Goal: Task Accomplishment & Management: Manage account settings

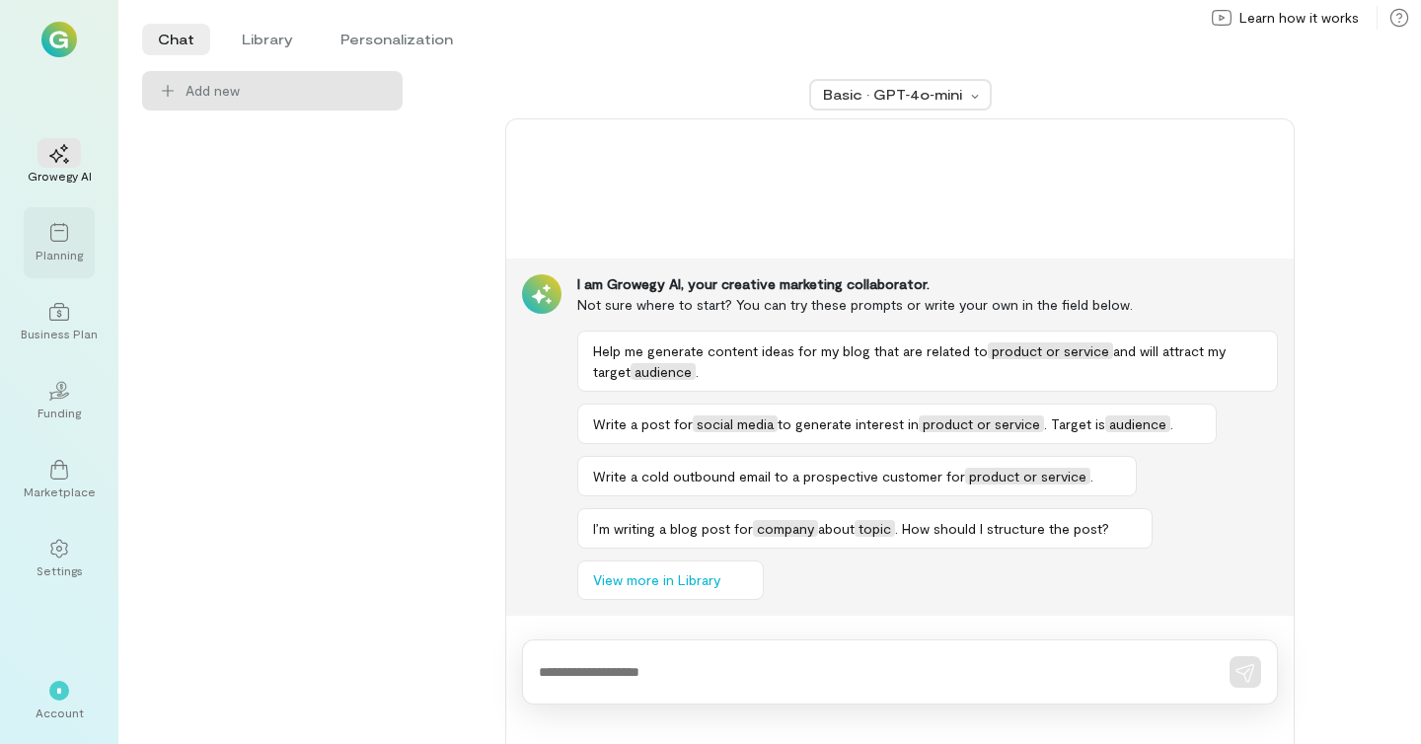
click at [57, 215] on div "Planning" at bounding box center [59, 242] width 71 height 71
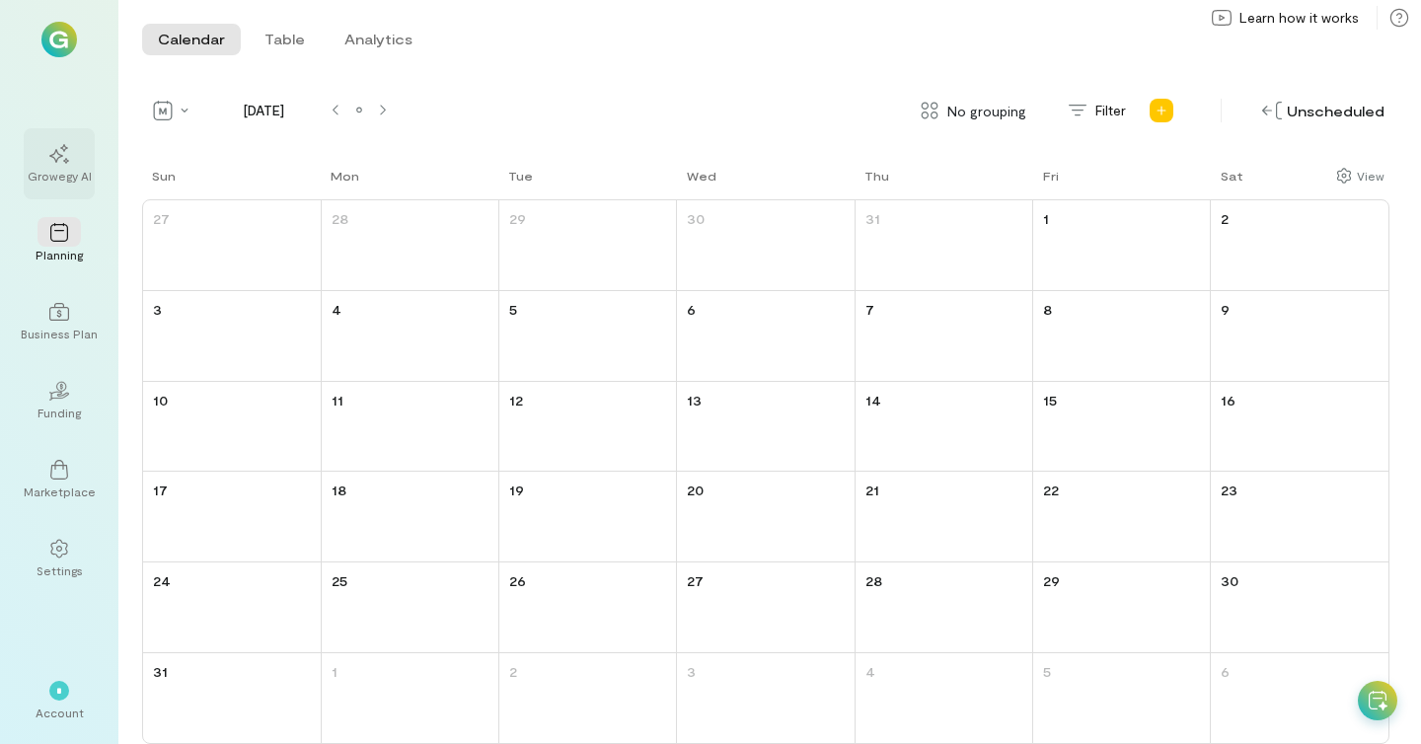
click at [69, 141] on div at bounding box center [59, 153] width 43 height 30
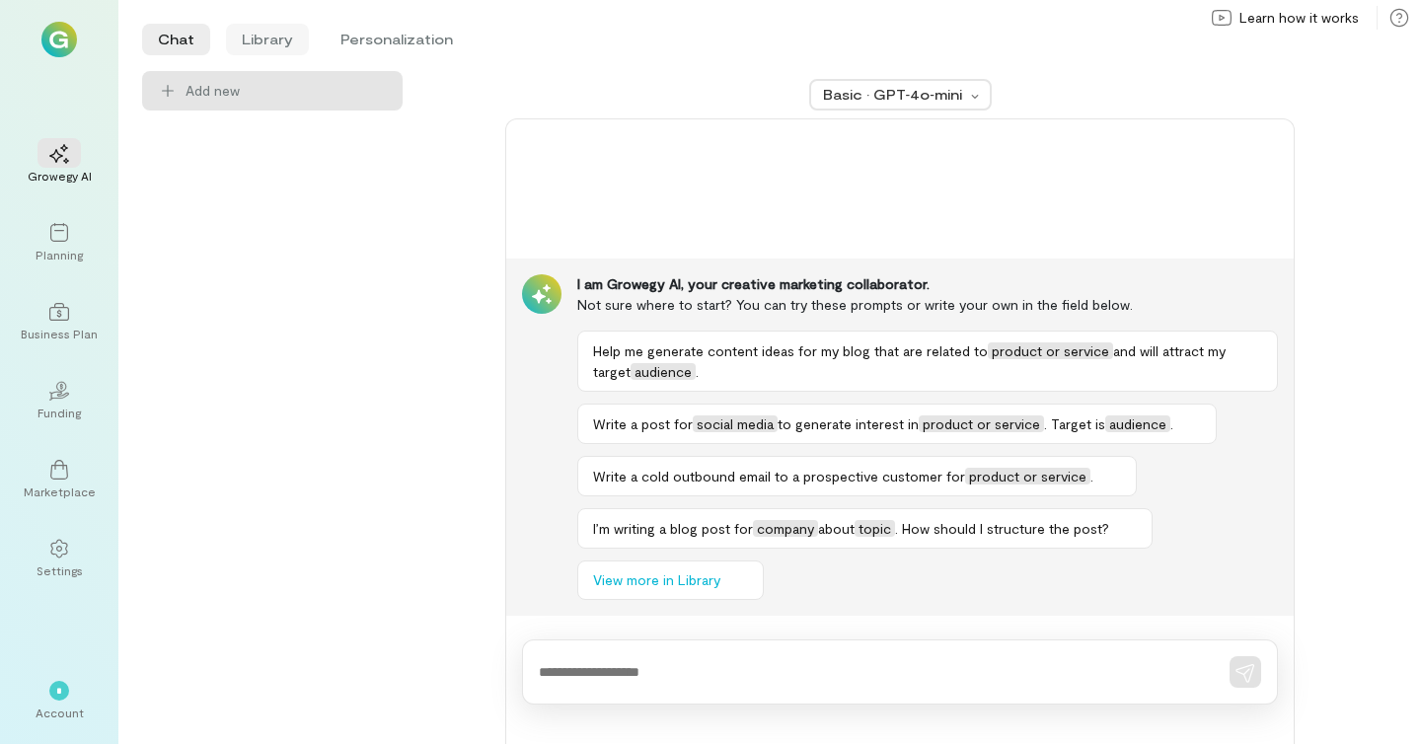
click at [279, 36] on li "Library" at bounding box center [267, 40] width 83 height 32
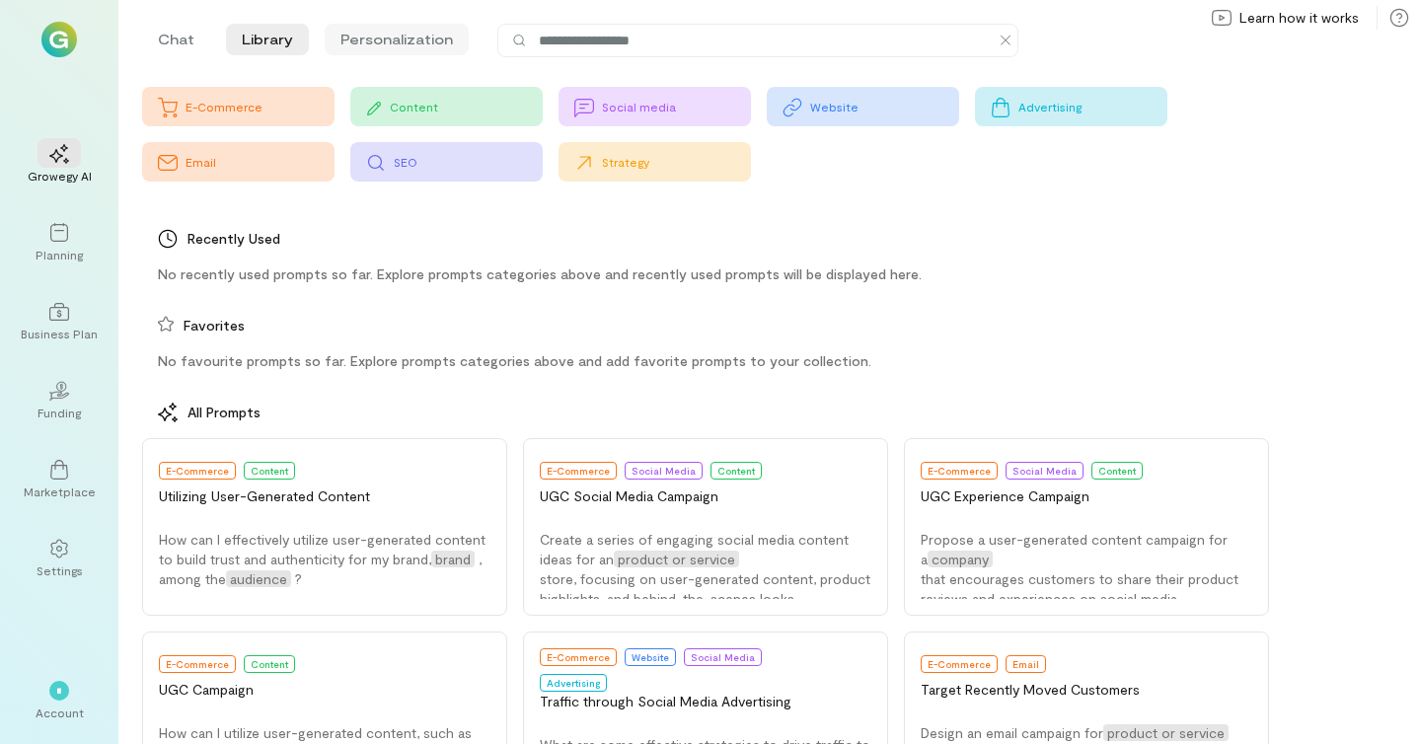
click at [415, 45] on li "Personalization" at bounding box center [397, 40] width 144 height 32
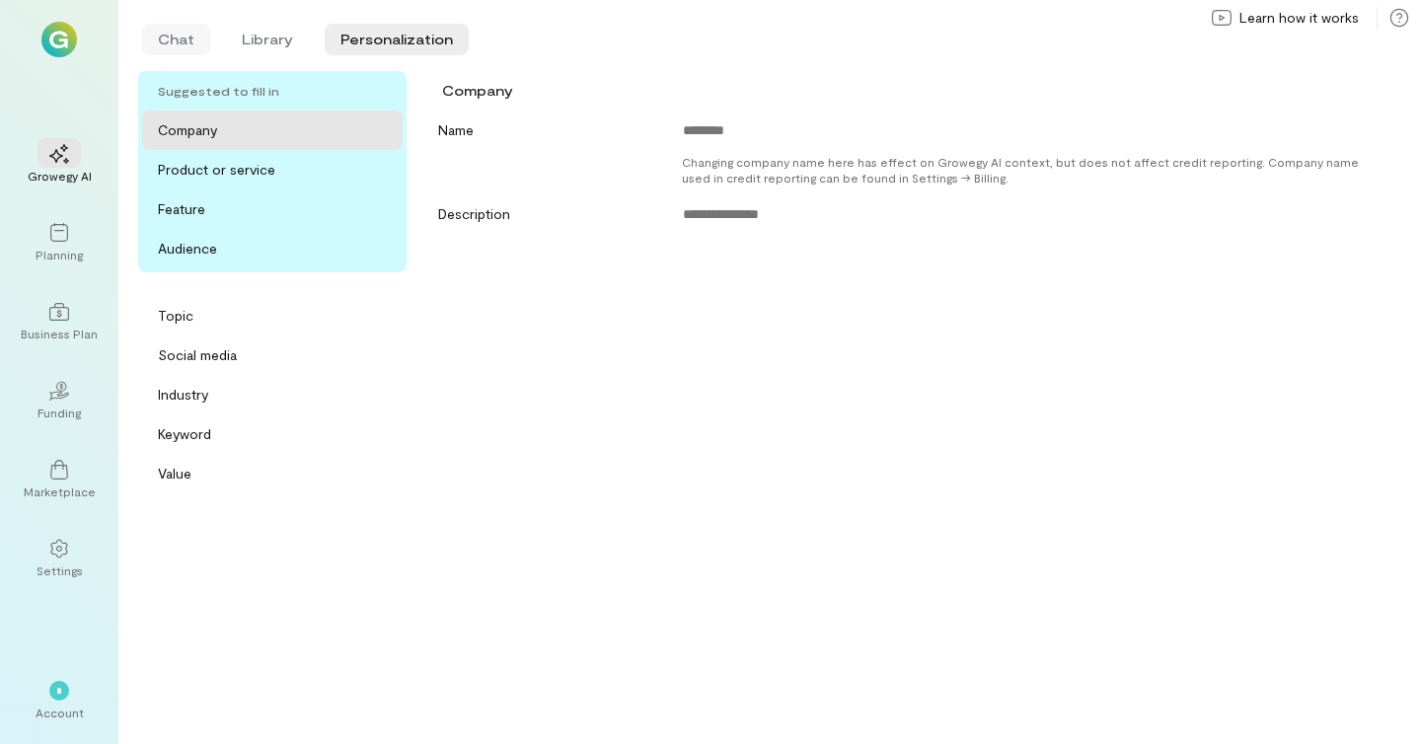
click at [185, 43] on li "Chat" at bounding box center [176, 40] width 68 height 32
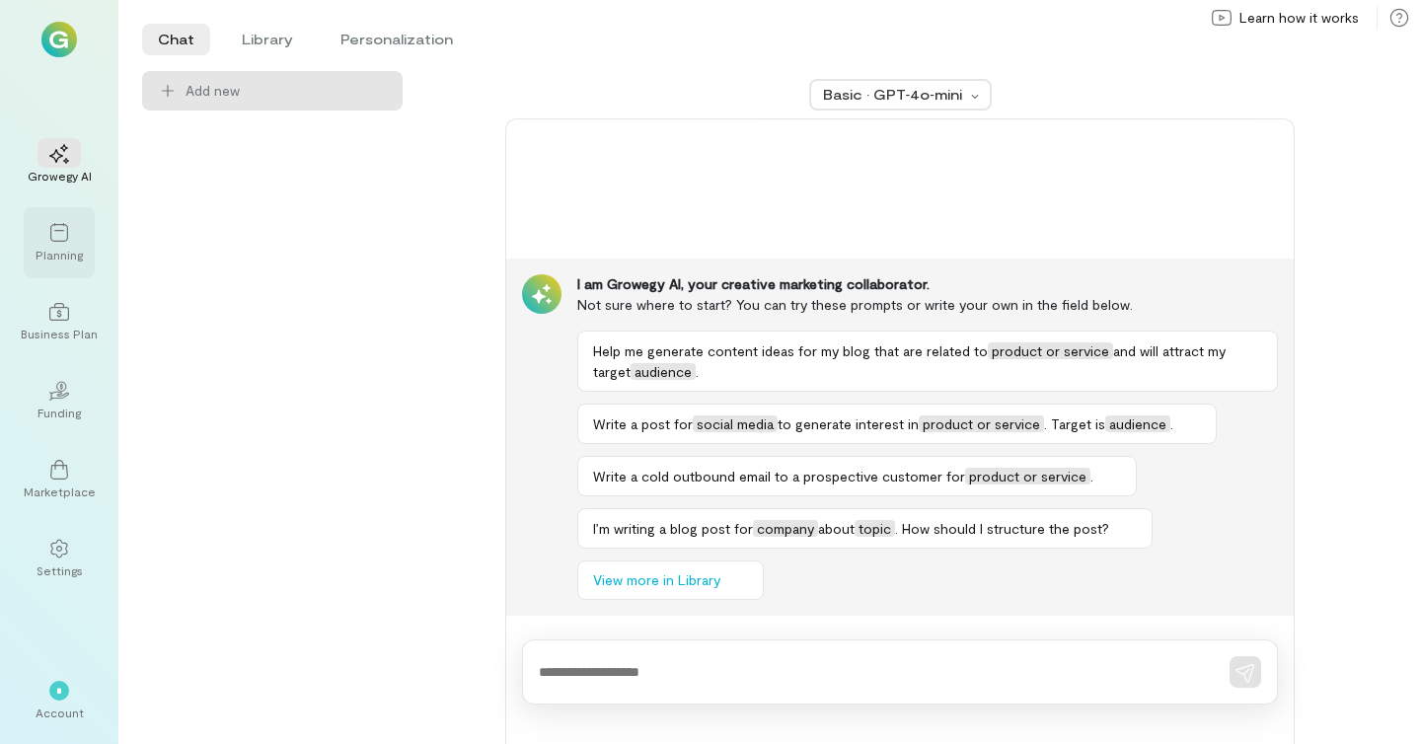
click at [54, 250] on div "Planning" at bounding box center [59, 255] width 47 height 16
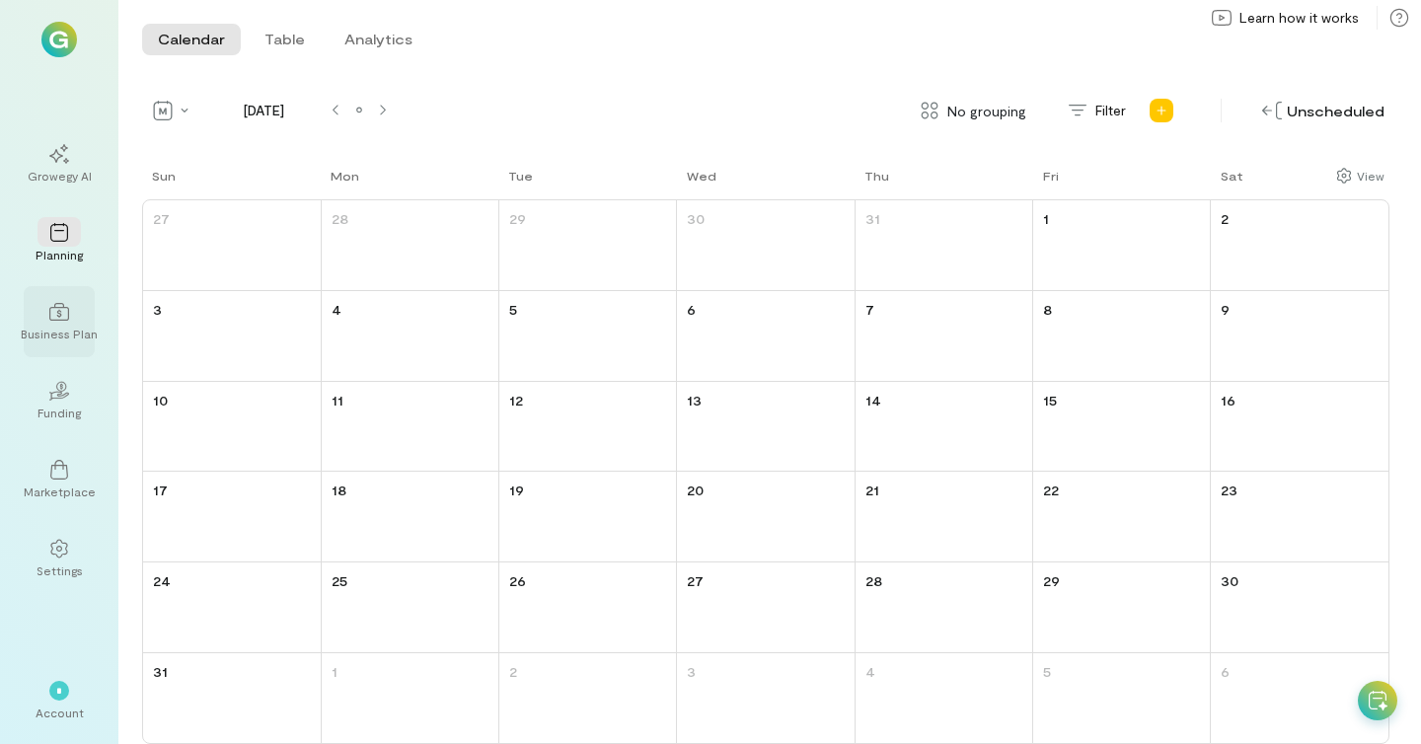
click at [76, 344] on div "Business Plan" at bounding box center [59, 321] width 71 height 71
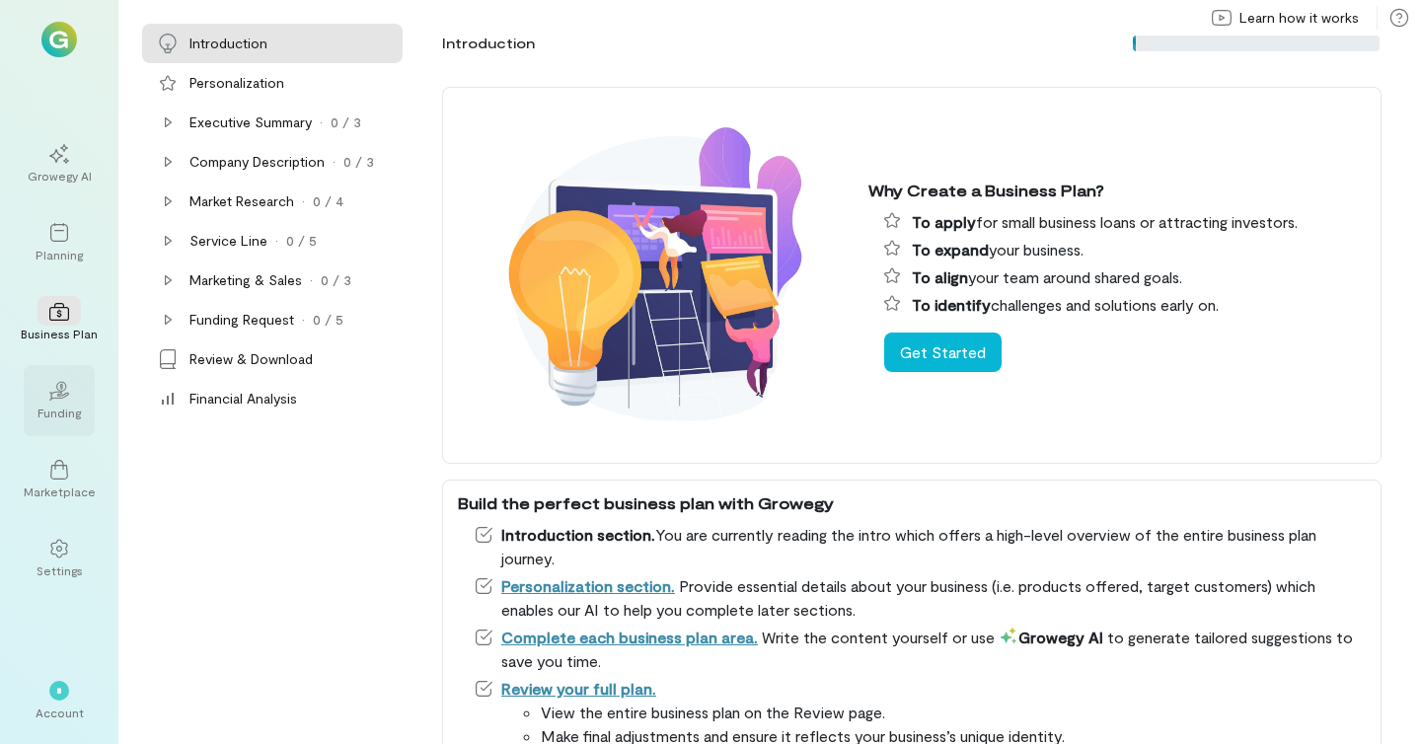
click at [56, 403] on div "02" at bounding box center [59, 390] width 43 height 30
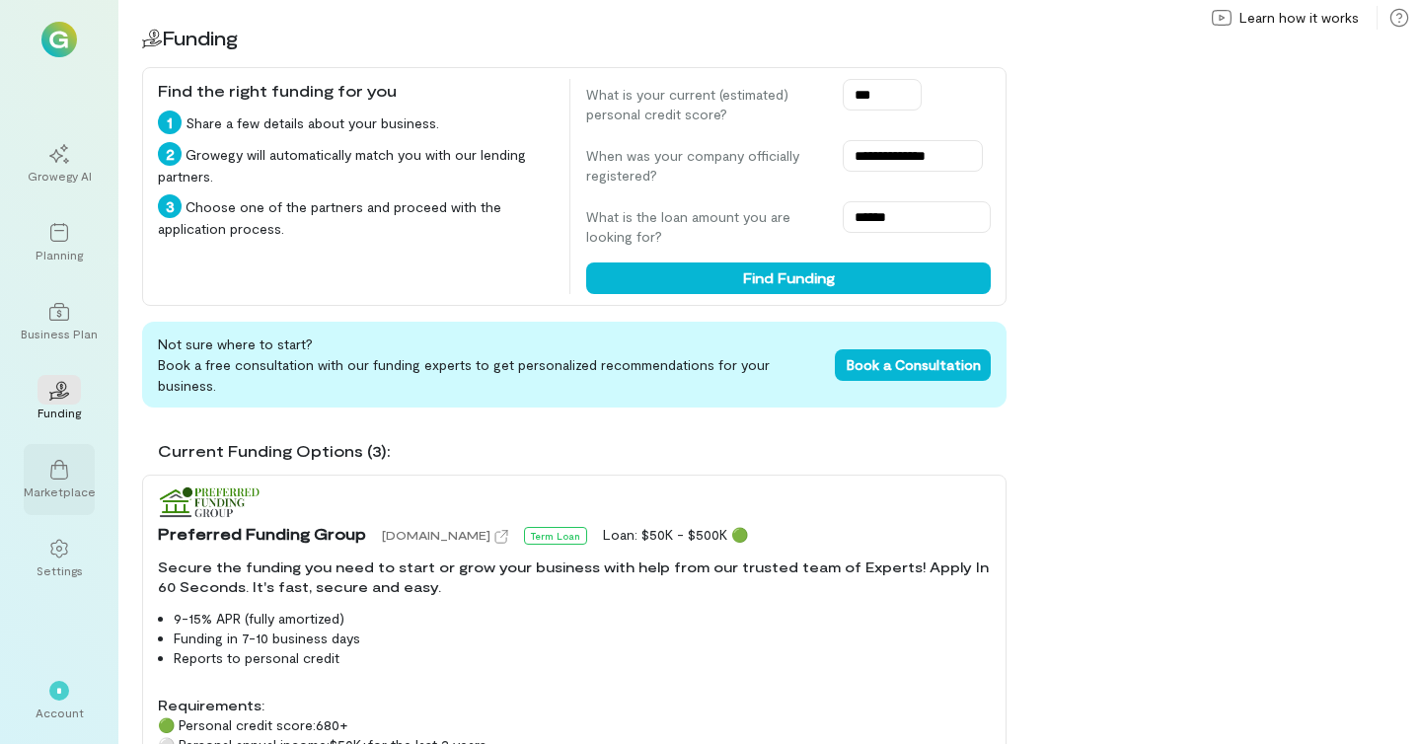
click at [66, 472] on icon at bounding box center [59, 470] width 18 height 20
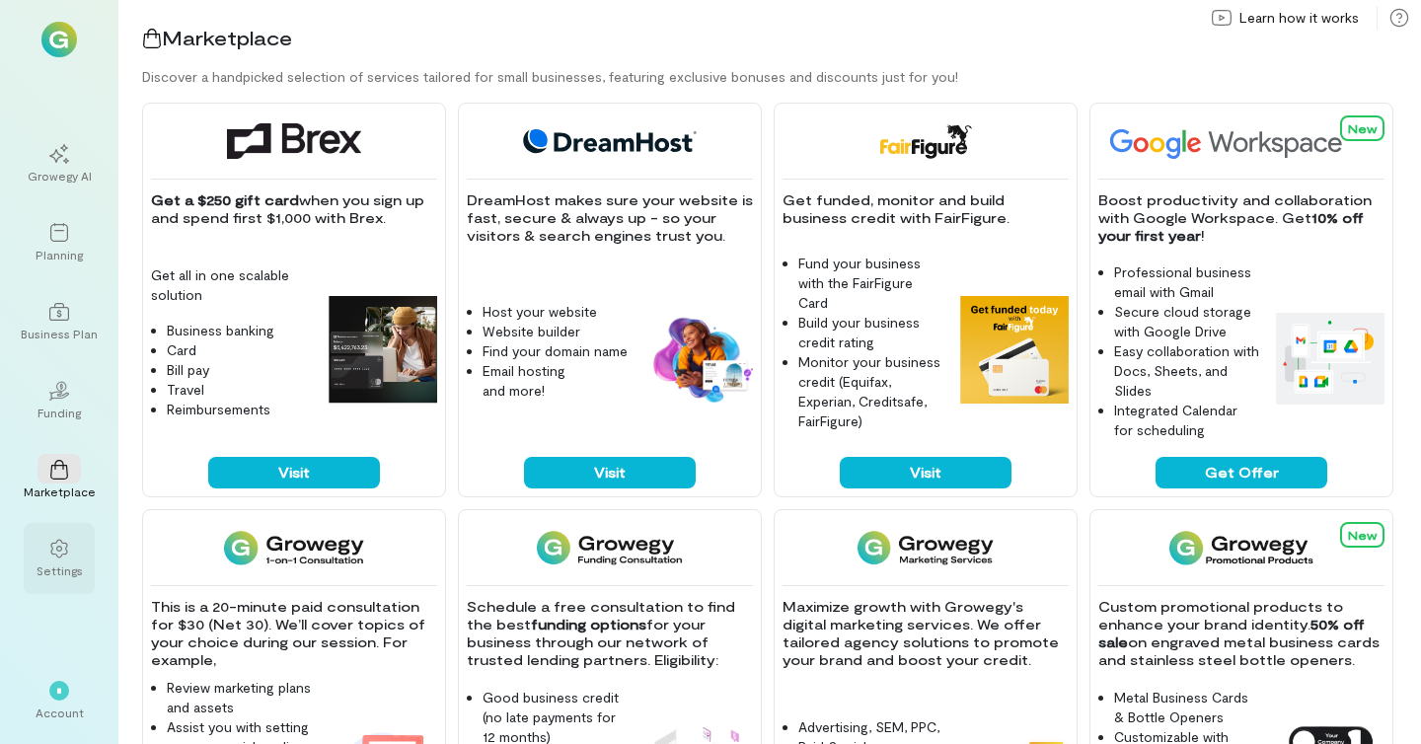
click at [61, 556] on icon at bounding box center [58, 549] width 17 height 19
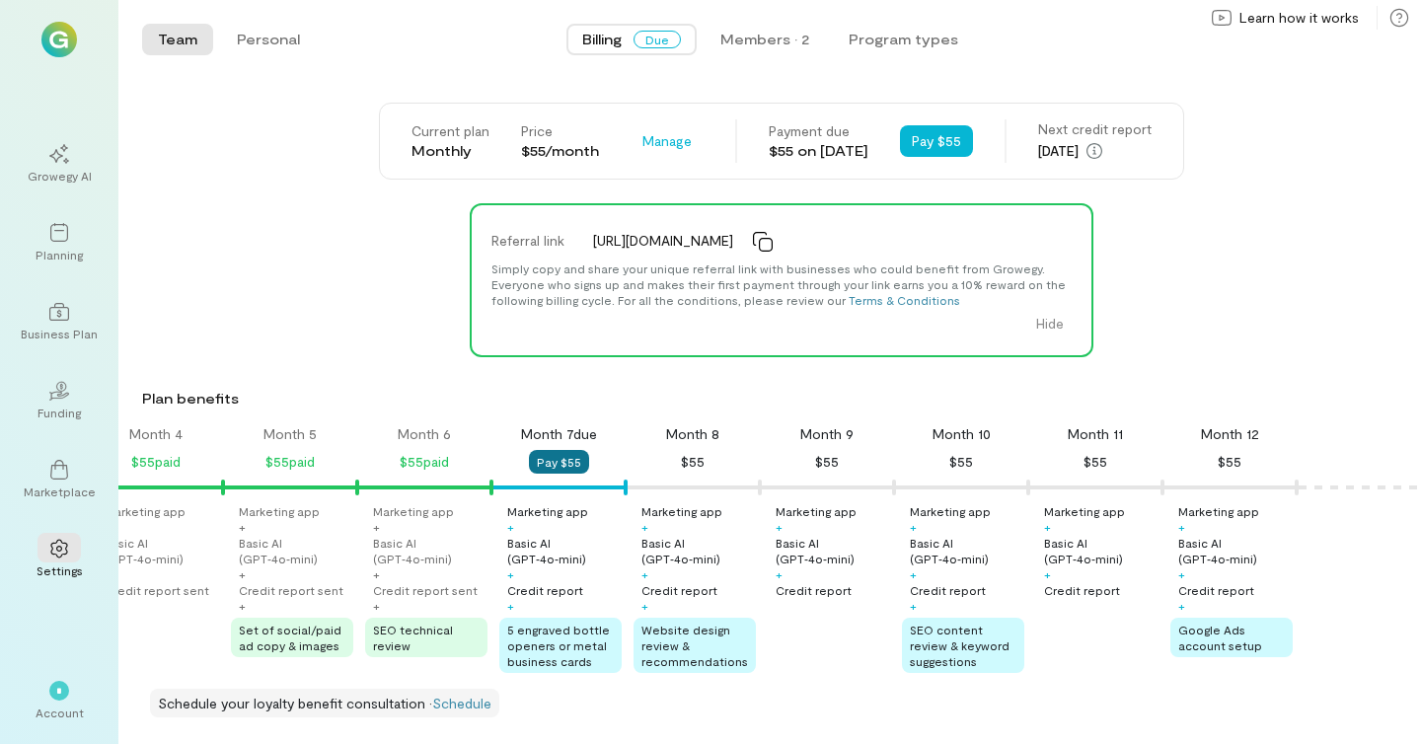
click at [559, 462] on button "Pay $55" at bounding box center [559, 462] width 60 height 24
